Goal: Task Accomplishment & Management: Use online tool/utility

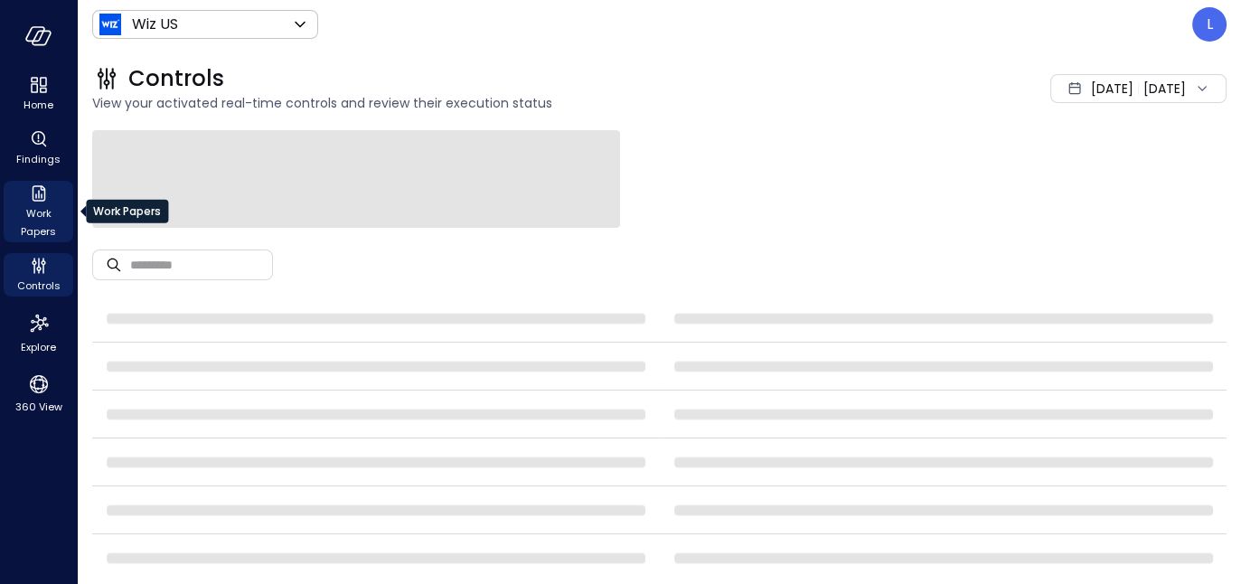
click at [23, 212] on span "Work Papers" at bounding box center [38, 222] width 55 height 36
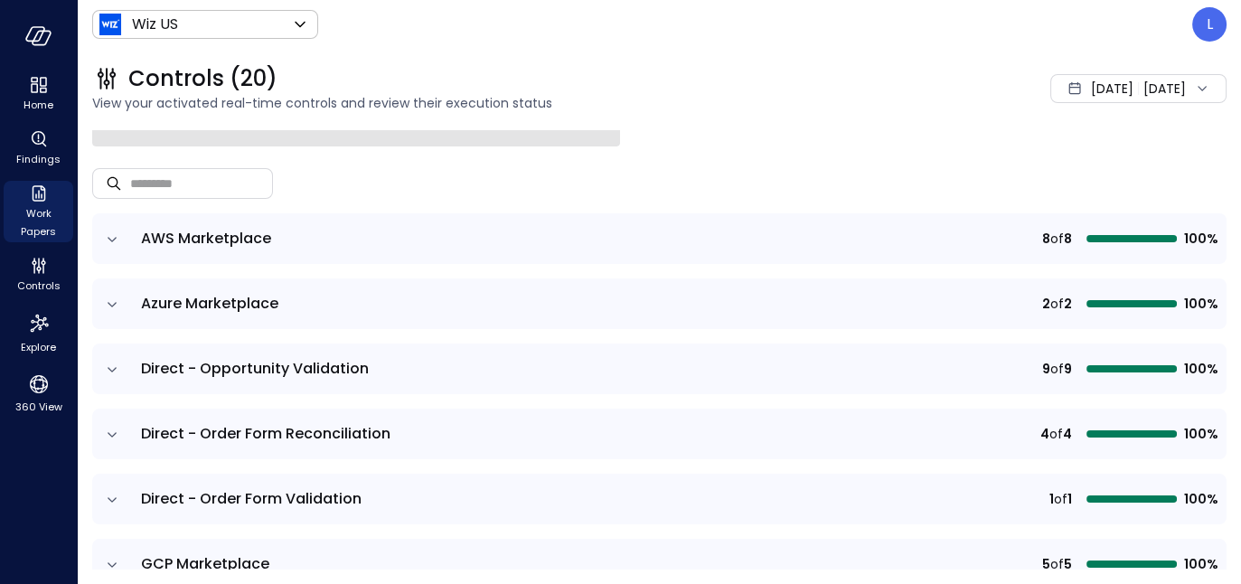
scroll to position [113, 0]
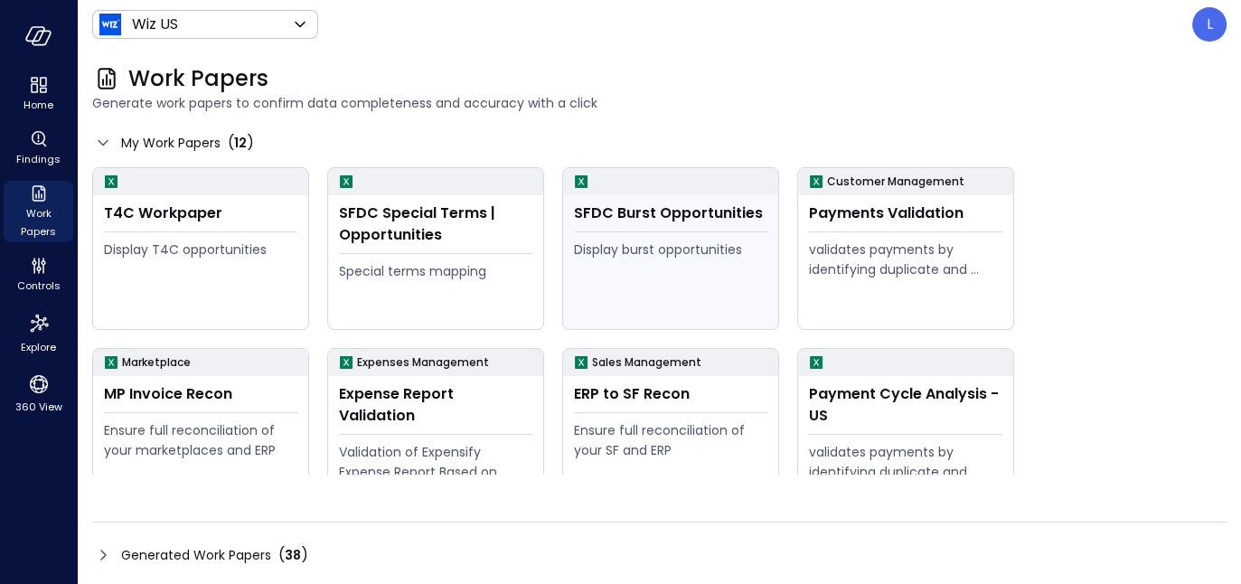
click at [632, 244] on div "Display burst opportunities" at bounding box center [670, 249] width 193 height 20
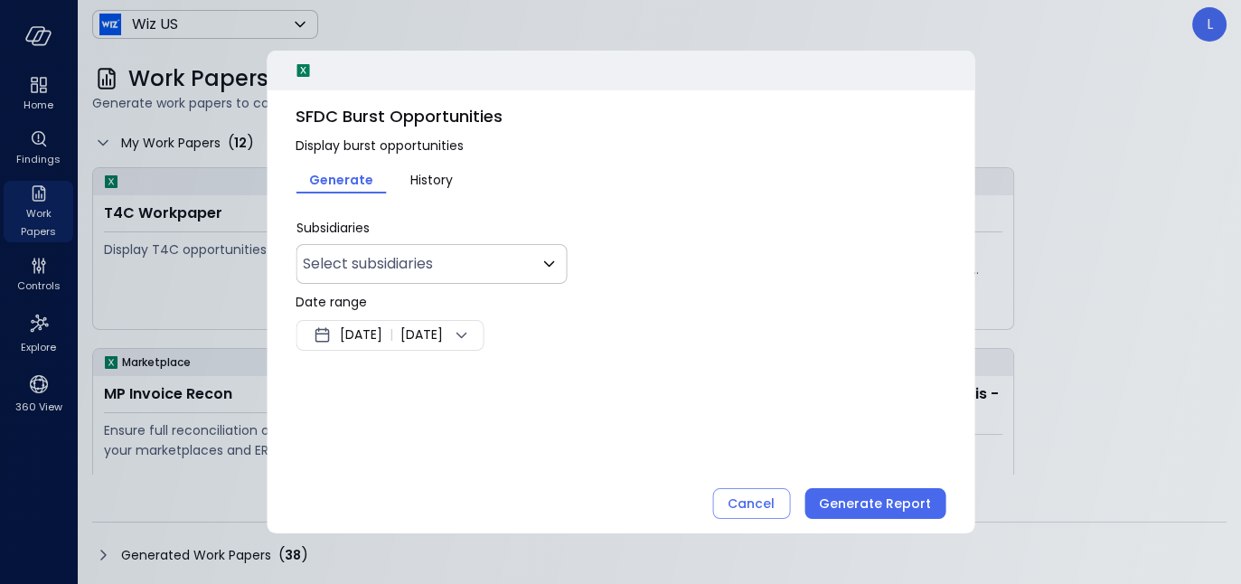
type input "**"
click at [443, 339] on span "[DATE]" at bounding box center [421, 335] width 42 height 22
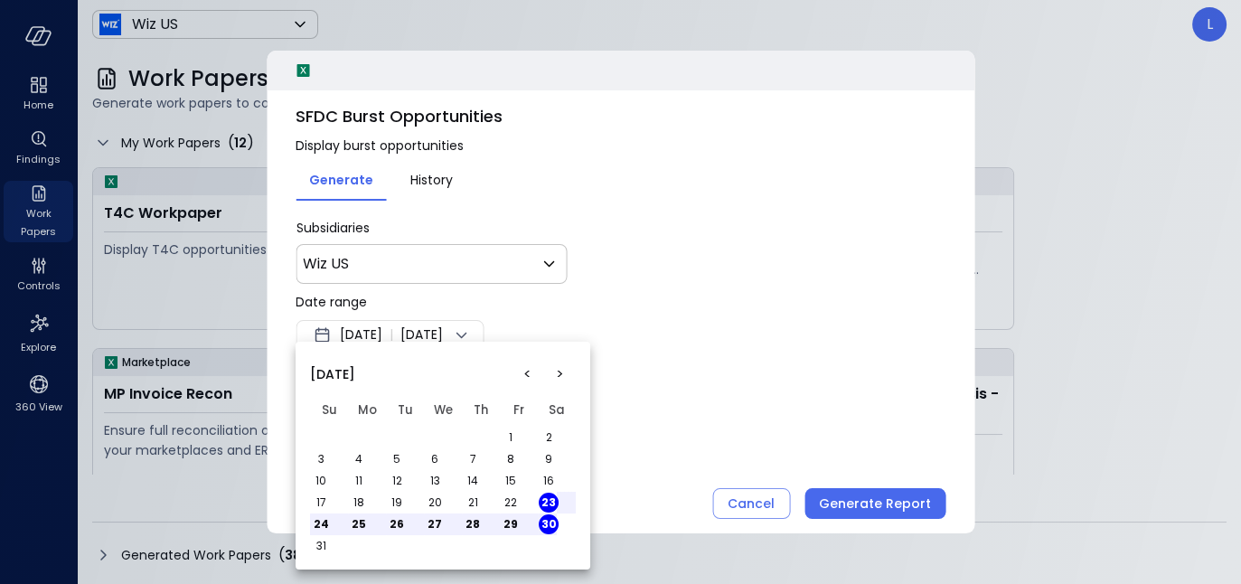
click at [507, 432] on button "1" at bounding box center [511, 437] width 20 height 20
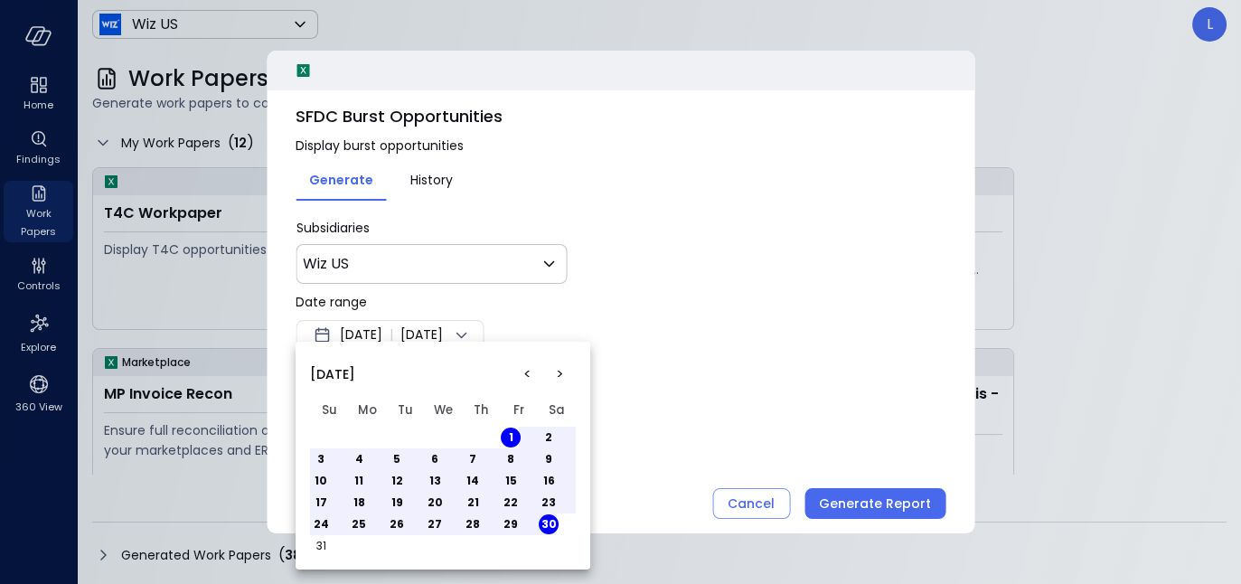
click at [894, 501] on div at bounding box center [620, 292] width 1241 height 584
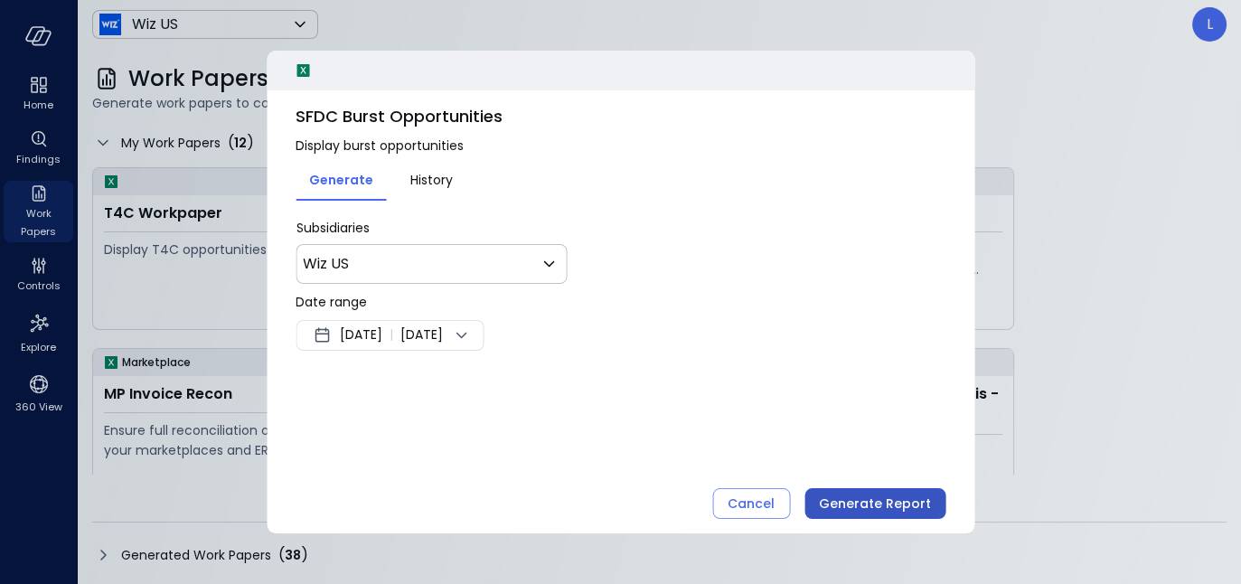
click at [878, 509] on div "Generate Report" at bounding box center [875, 503] width 112 height 23
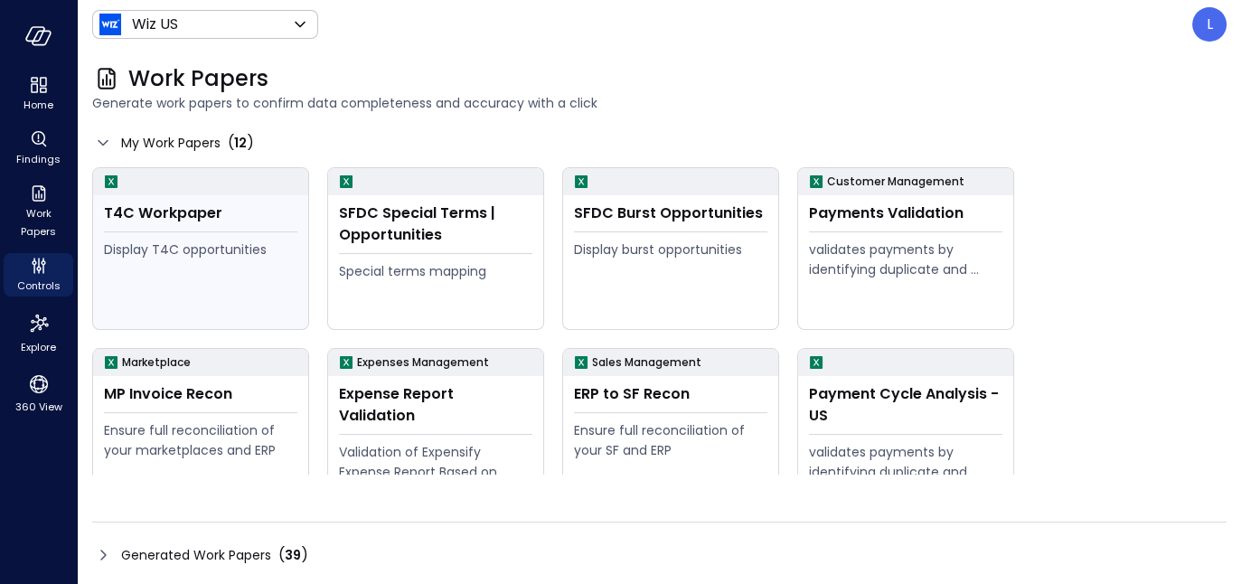
scroll to position [216, 0]
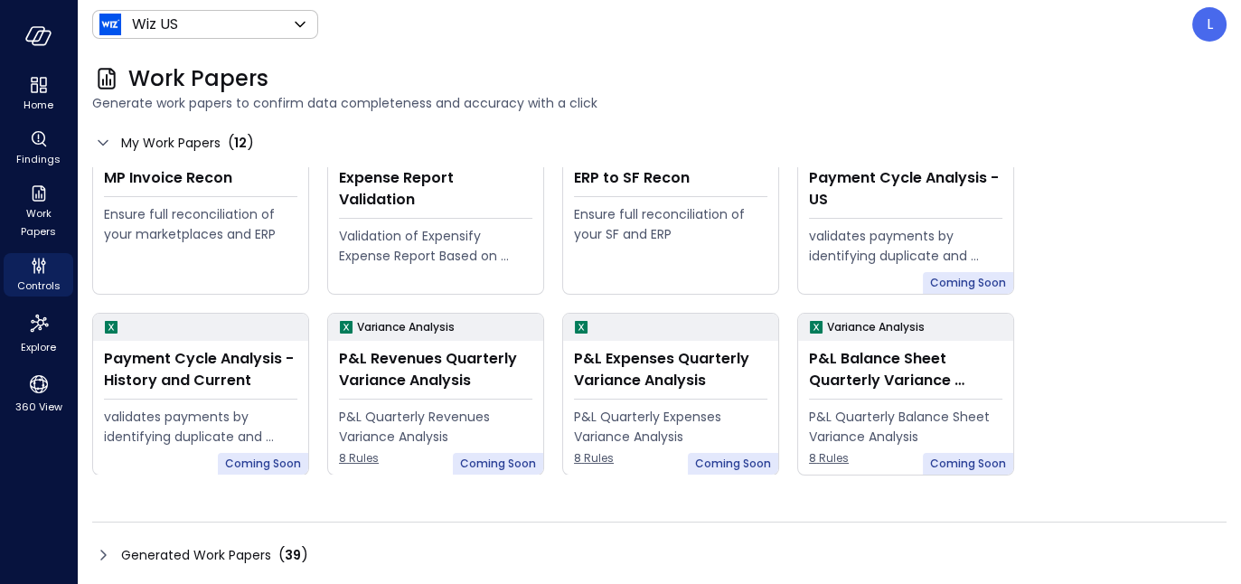
click at [106, 547] on icon at bounding box center [103, 555] width 22 height 22
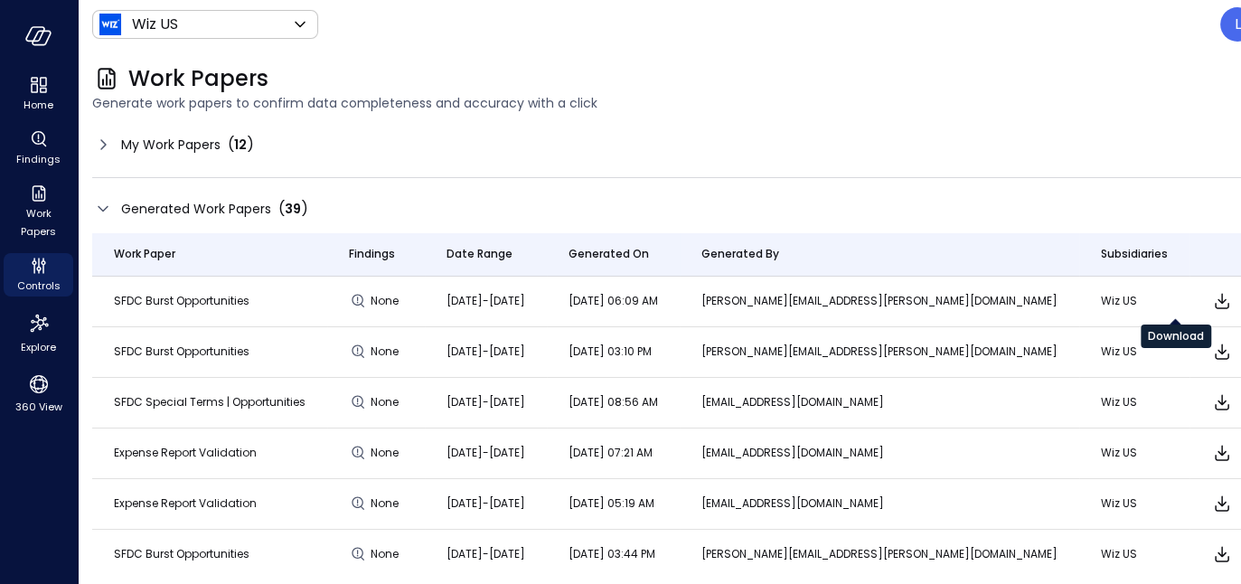
click at [1211, 301] on icon "Download" at bounding box center [1222, 301] width 22 height 22
